Goal: Task Accomplishment & Management: Complete application form

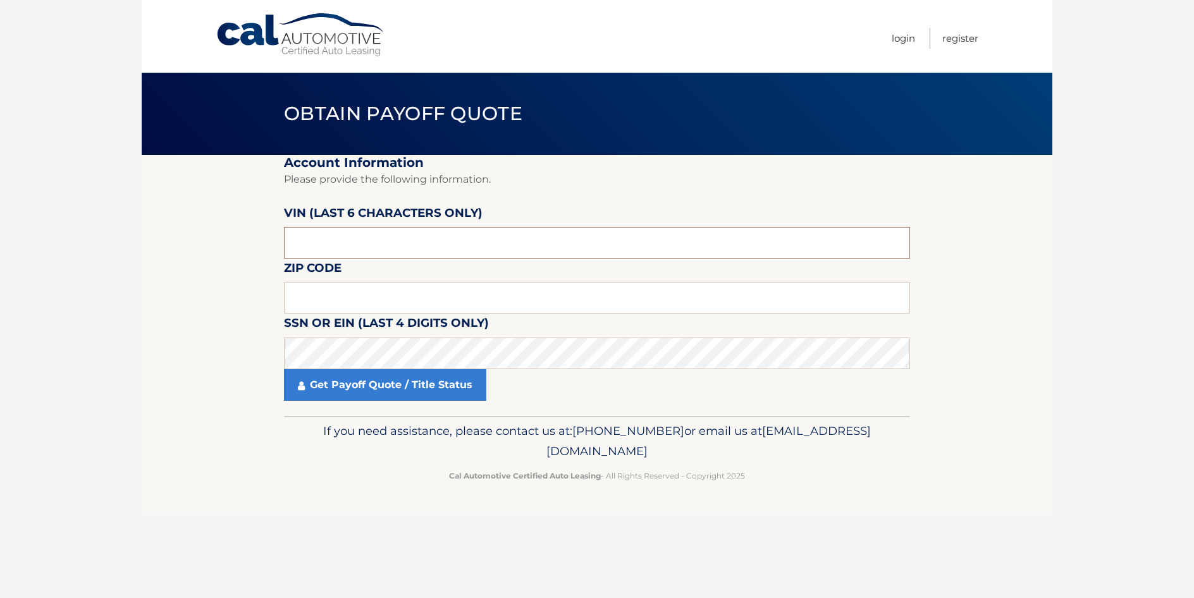
click at [370, 244] on input "text" at bounding box center [597, 243] width 626 height 32
click at [338, 296] on input "text" at bounding box center [597, 298] width 626 height 32
click at [346, 238] on input "text" at bounding box center [597, 243] width 626 height 32
click at [338, 294] on input "text" at bounding box center [597, 298] width 626 height 32
click at [356, 242] on input "text" at bounding box center [597, 243] width 626 height 32
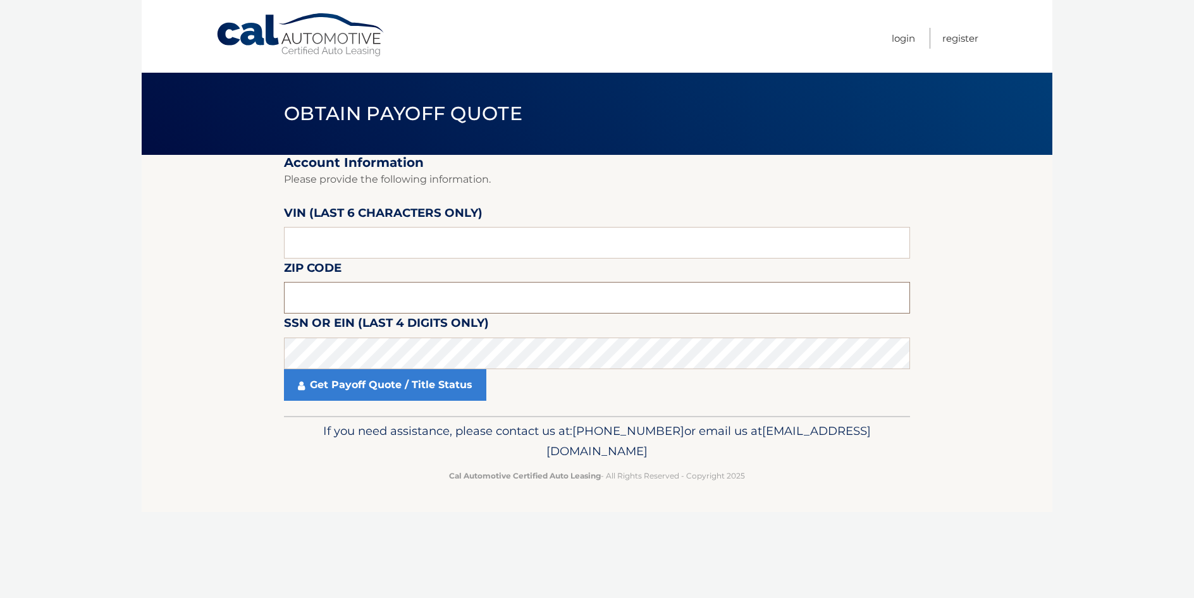
click at [332, 294] on input "text" at bounding box center [597, 298] width 626 height 32
click at [342, 242] on input "text" at bounding box center [597, 243] width 626 height 32
click at [340, 244] on input "text" at bounding box center [597, 243] width 626 height 32
click at [340, 247] on input "text" at bounding box center [597, 243] width 626 height 32
click at [361, 248] on input "text" at bounding box center [597, 243] width 626 height 32
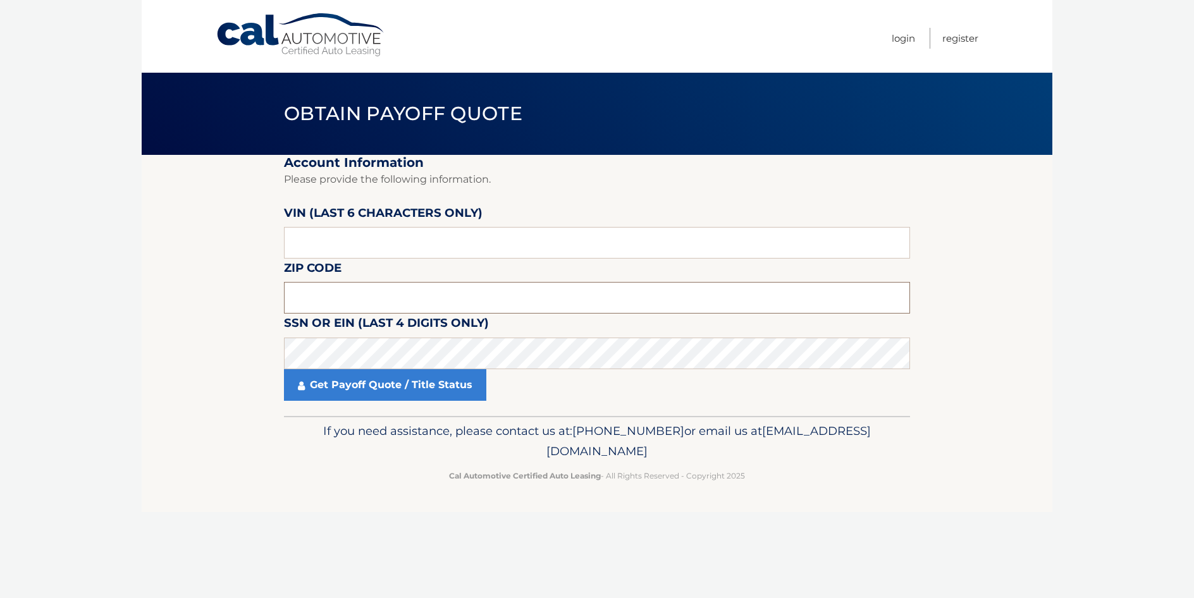
click at [363, 288] on input "text" at bounding box center [597, 298] width 626 height 32
click at [344, 249] on input "text" at bounding box center [597, 243] width 626 height 32
click at [292, 299] on input "text" at bounding box center [597, 298] width 626 height 32
